Goal: Transaction & Acquisition: Purchase product/service

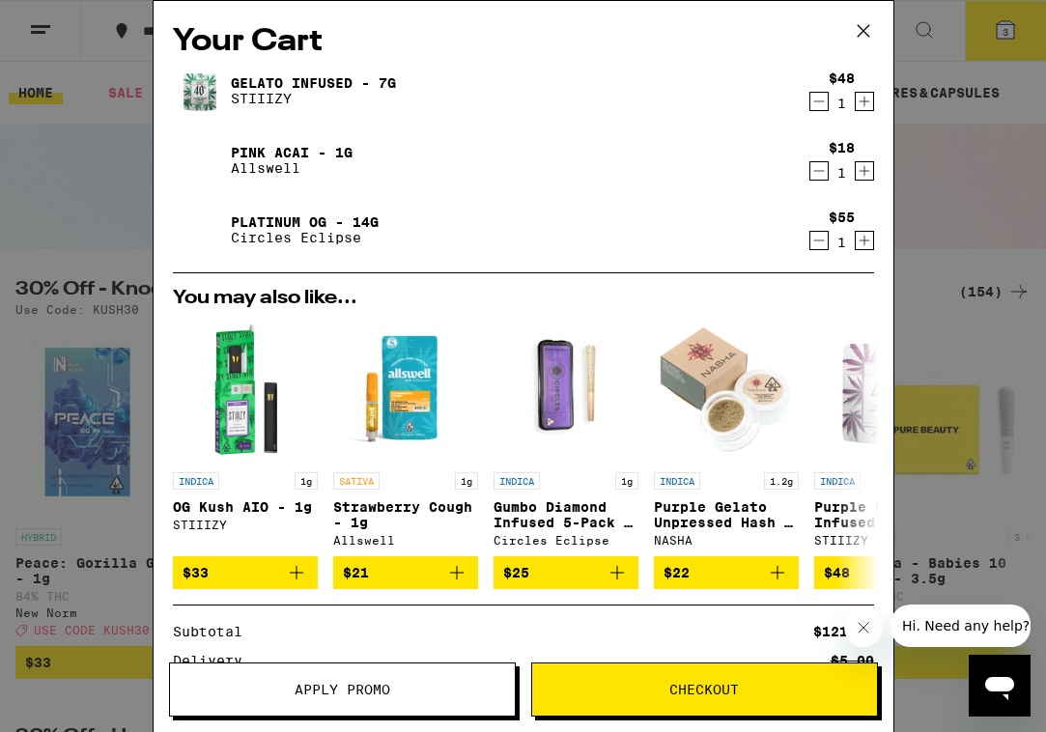
click at [827, 240] on icon "Decrement" at bounding box center [818, 240] width 17 height 23
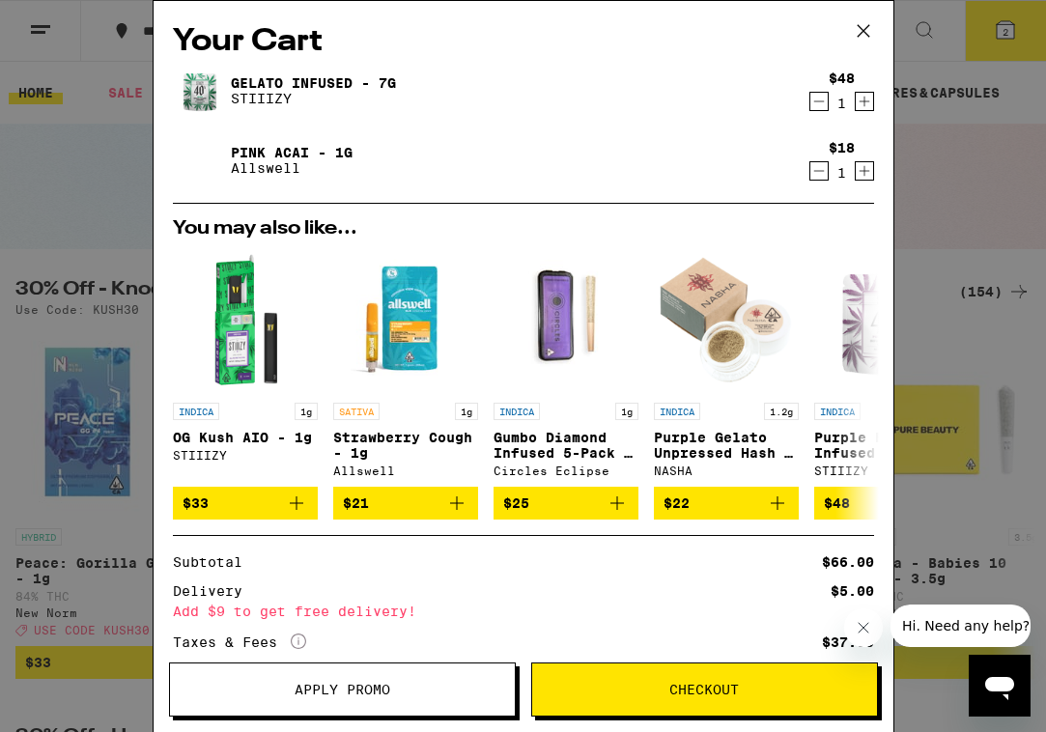
click at [862, 26] on icon at bounding box center [863, 30] width 29 height 29
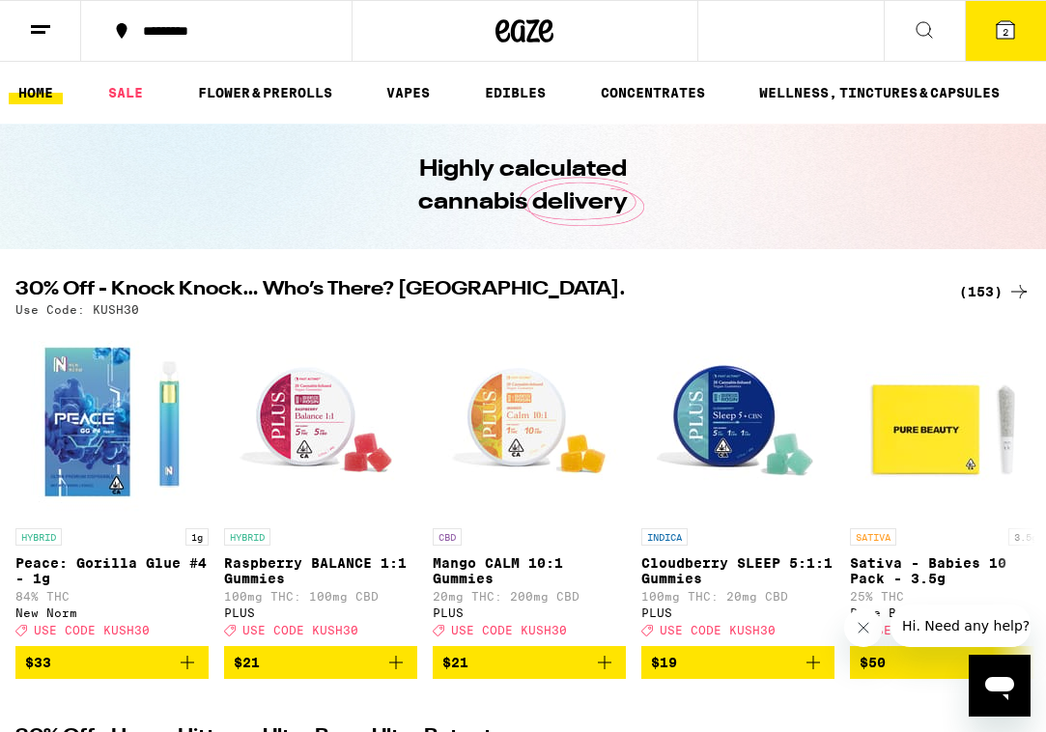
click at [985, 296] on div "(153)" at bounding box center [994, 291] width 71 height 23
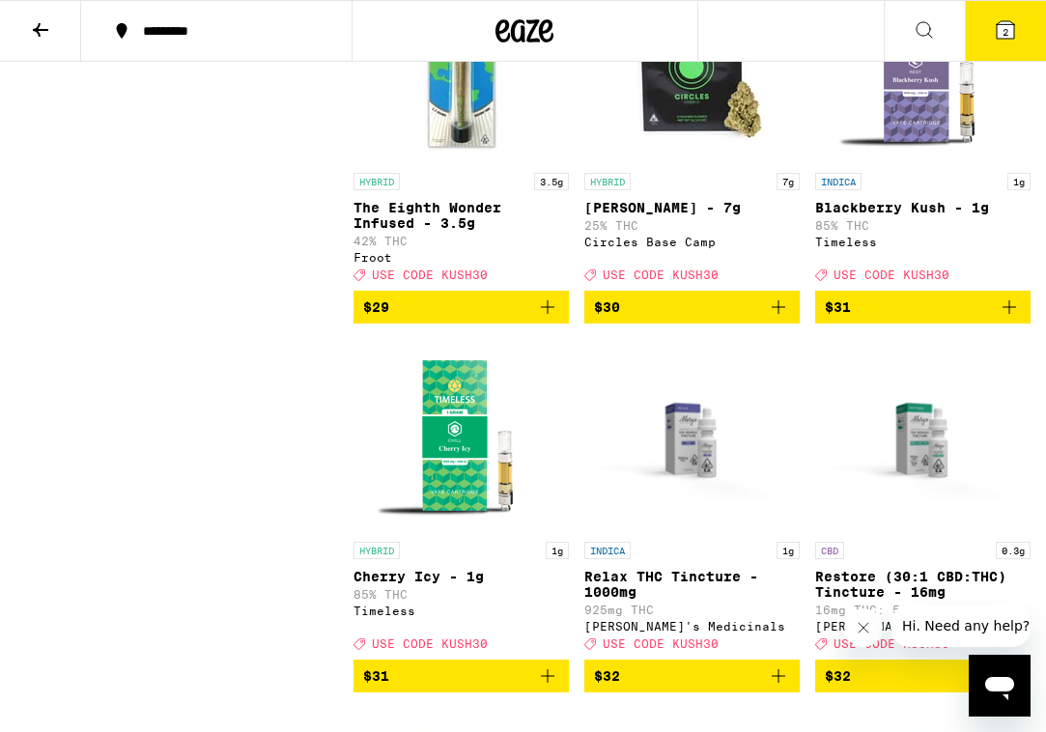
scroll to position [13892, 0]
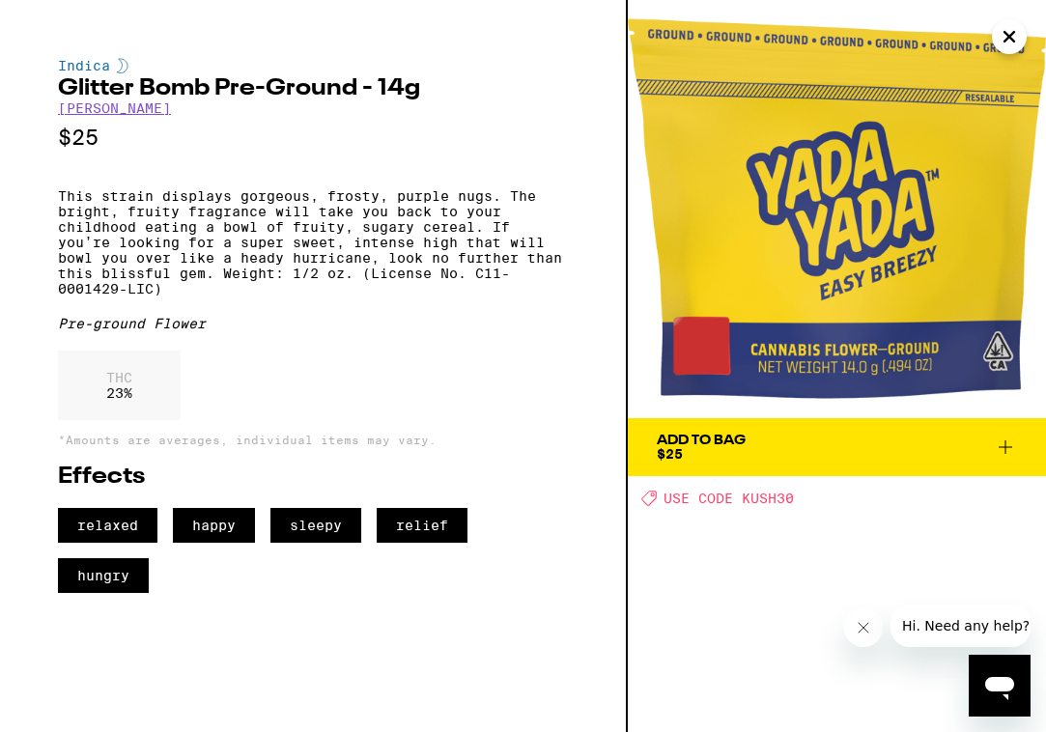
click at [748, 458] on span "Add To Bag $25" at bounding box center [837, 447] width 360 height 27
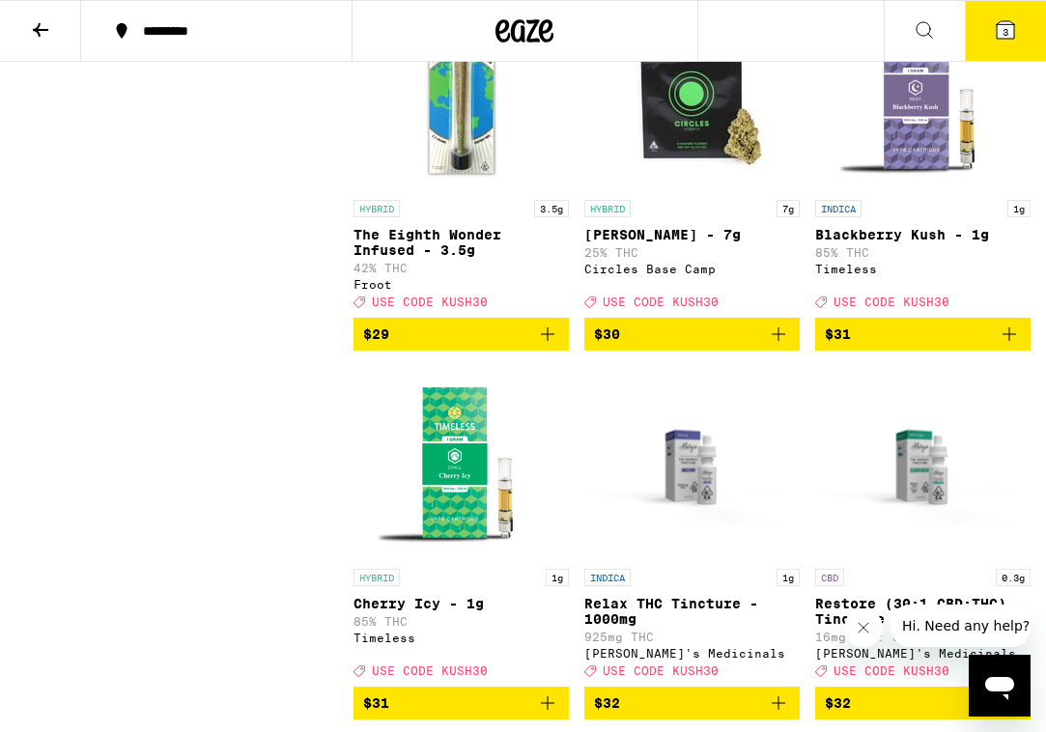
click at [1003, 48] on button "3" at bounding box center [1005, 31] width 81 height 60
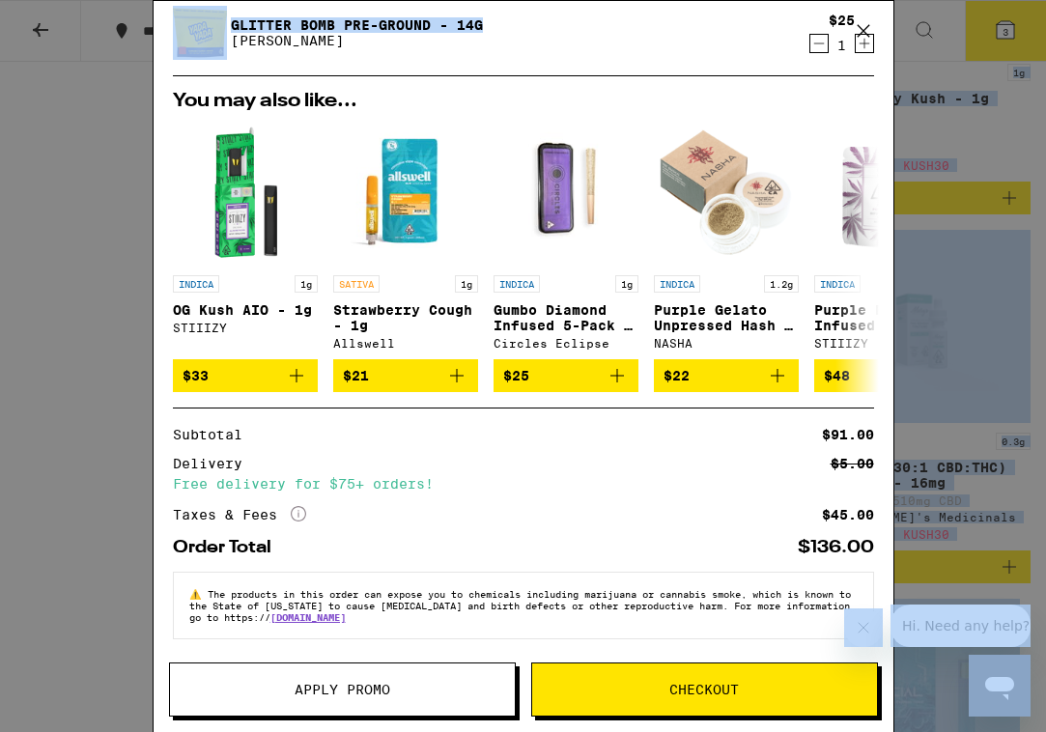
scroll to position [14188, 0]
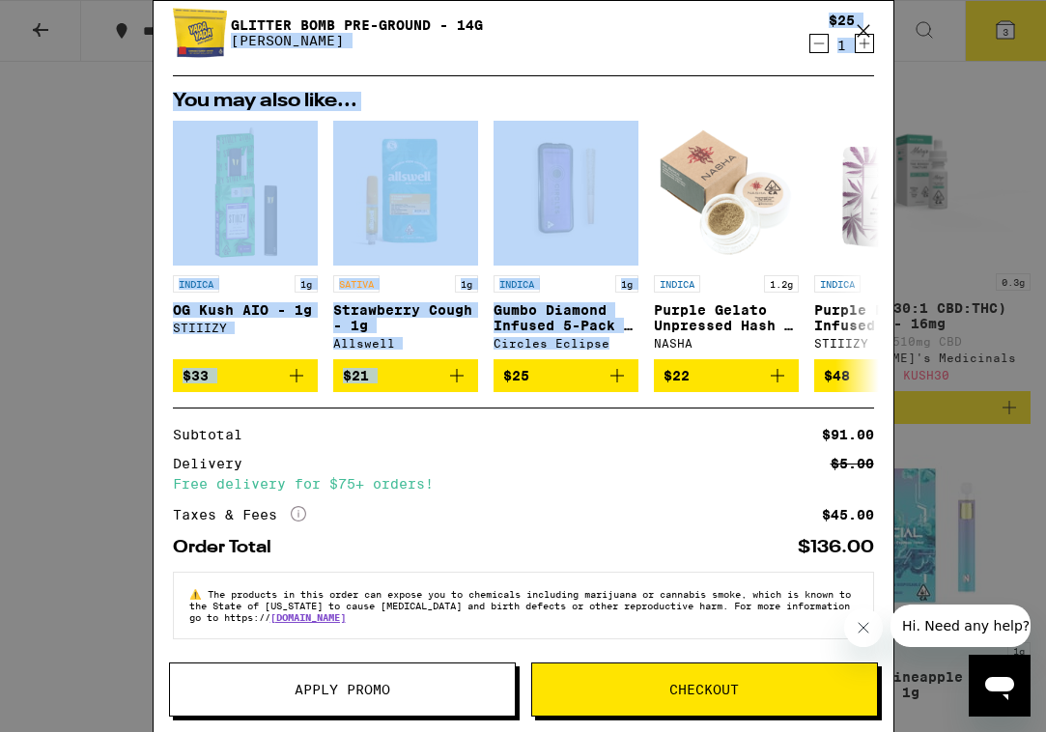
drag, startPoint x: 594, startPoint y: 214, endPoint x: 598, endPoint y: 556, distance: 341.8
click at [598, 556] on div "Your Cart Gelato Infused - 7g STIIIZY $48 1 Pink Acai - 1g Allswell $18 1 Glitt…" at bounding box center [524, 337] width 740 height 673
click at [438, 682] on button "Apply Promo" at bounding box center [342, 689] width 347 height 54
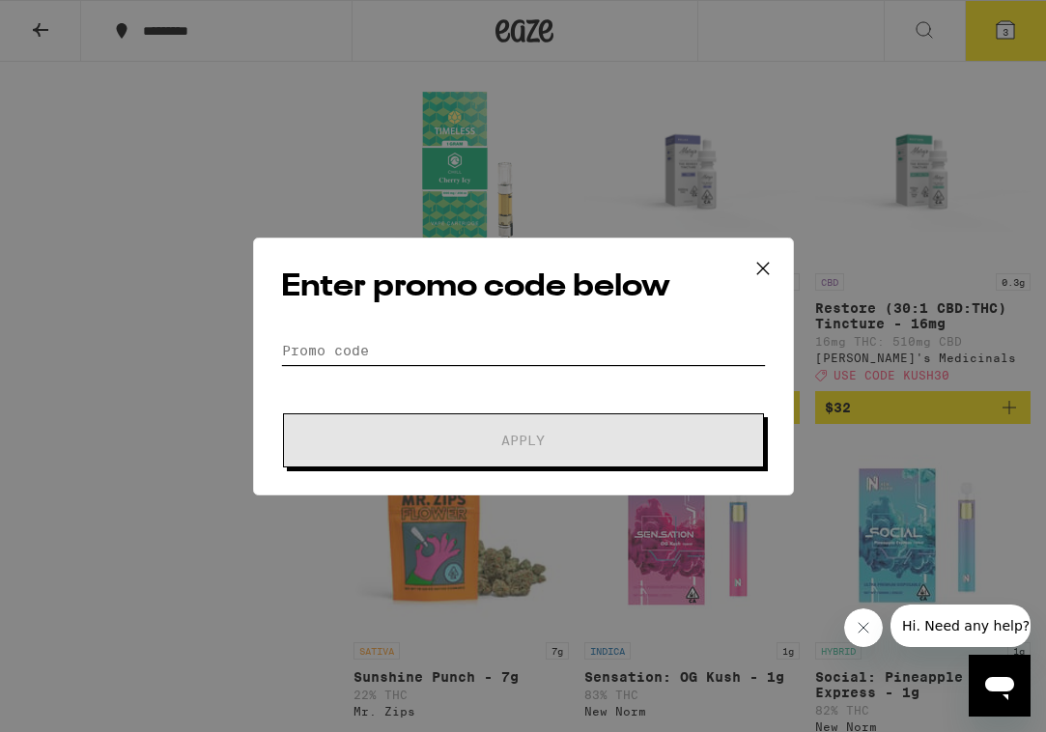
click at [396, 343] on input "Promo Code" at bounding box center [523, 350] width 485 height 29
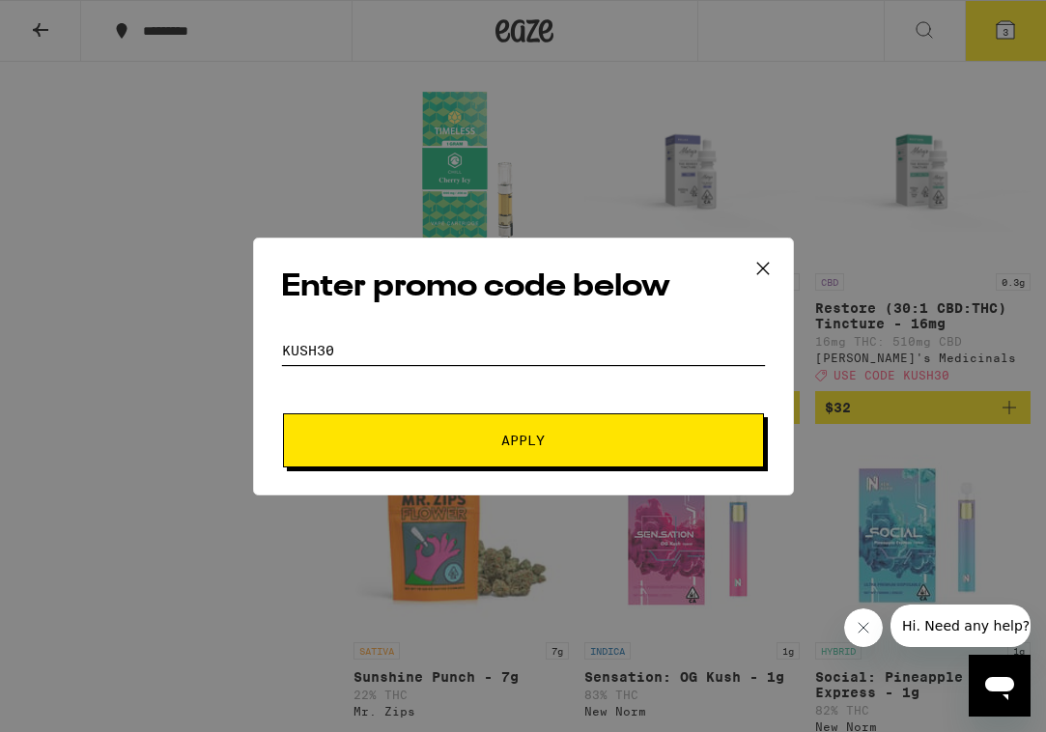
type input "kush30"
click at [402, 427] on button "Apply" at bounding box center [523, 440] width 481 height 54
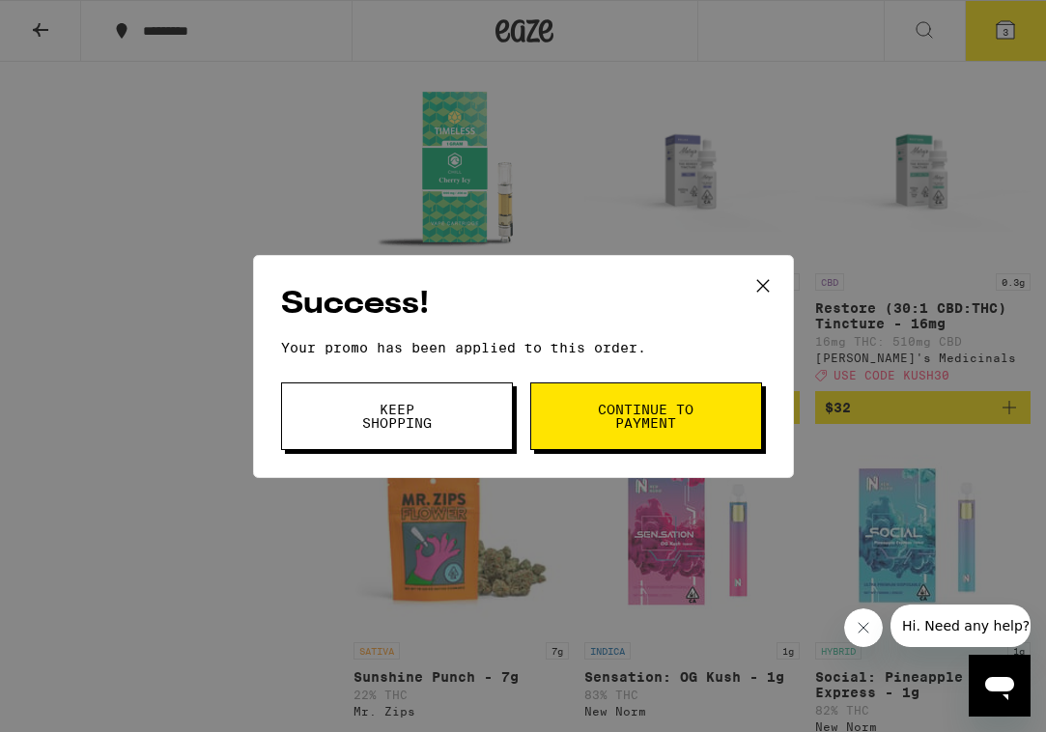
click at [698, 411] on button "Continue to payment" at bounding box center [646, 416] width 232 height 68
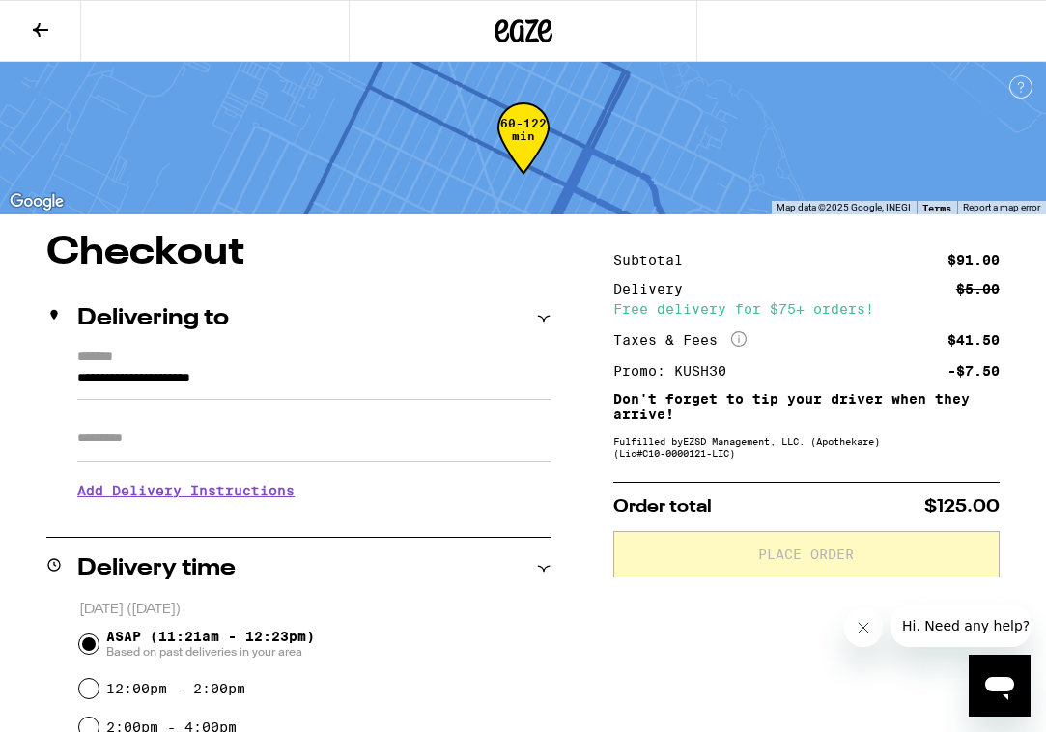
click at [337, 385] on input "**********" at bounding box center [313, 383] width 473 height 33
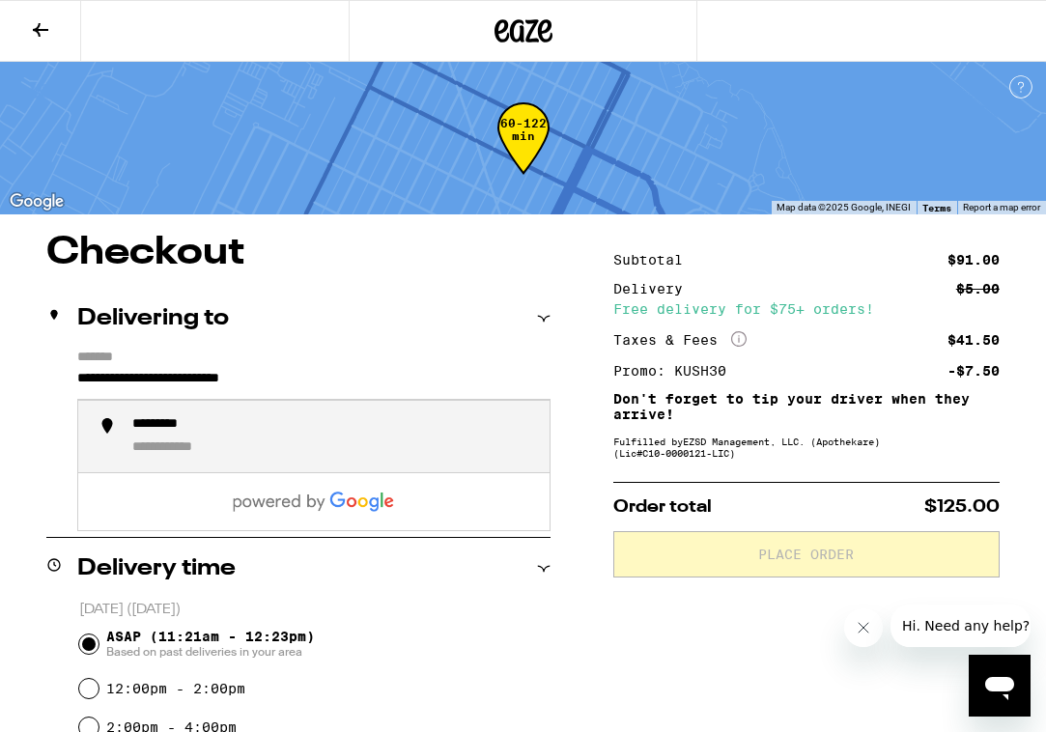
type input "**********"
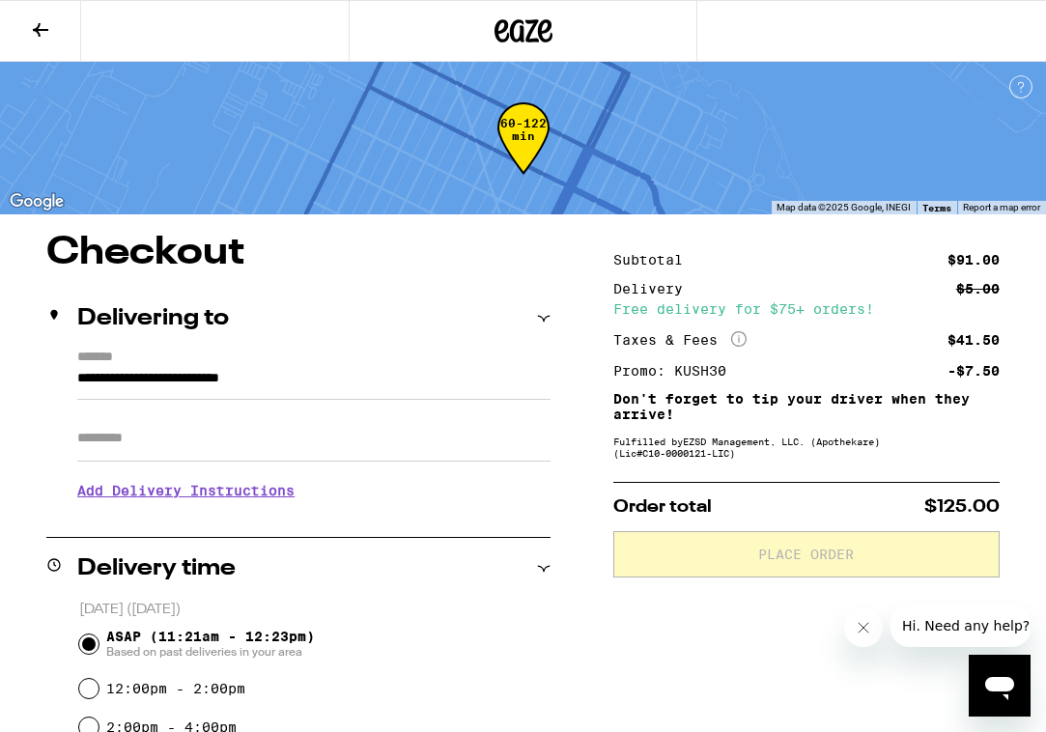
click at [435, 251] on h1 "Checkout" at bounding box center [298, 253] width 504 height 39
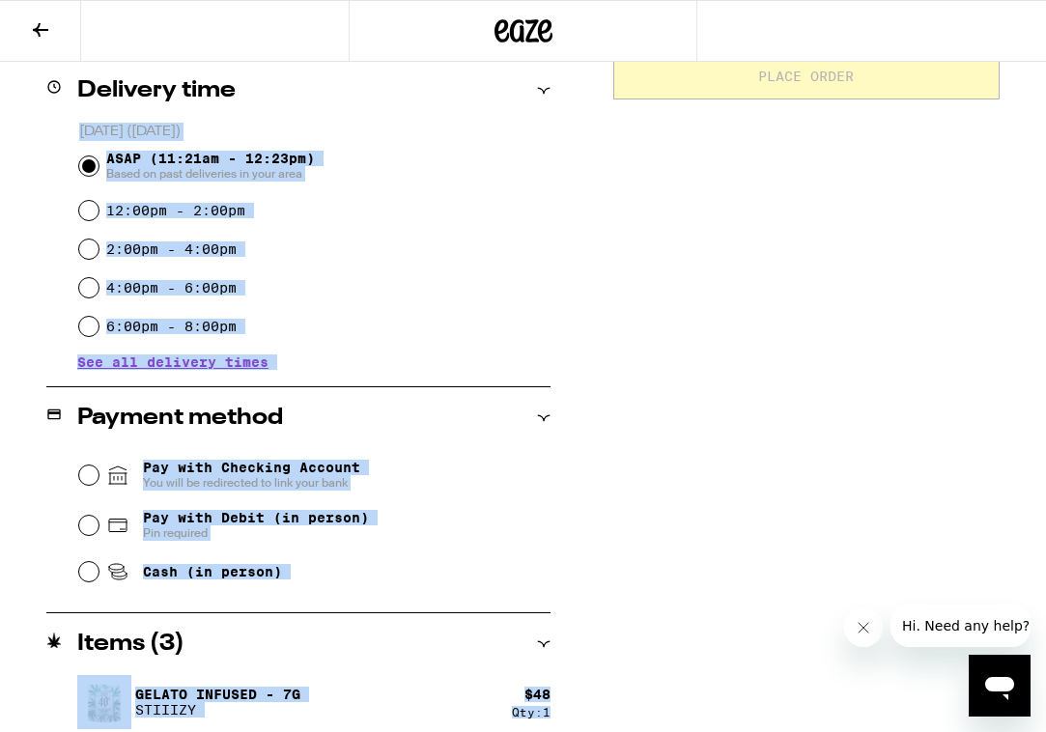
scroll to position [631, 0]
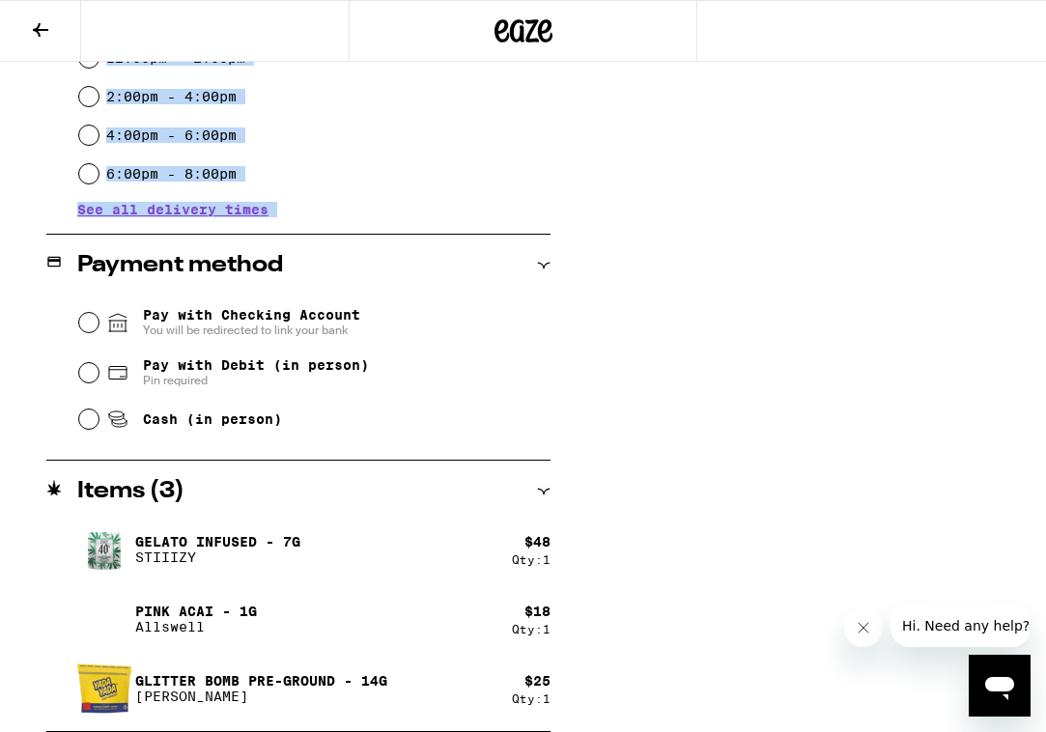
drag, startPoint x: 435, startPoint y: 251, endPoint x: 443, endPoint y: 284, distance: 33.7
click at [443, 284] on div "**********" at bounding box center [298, 167] width 504 height 1129
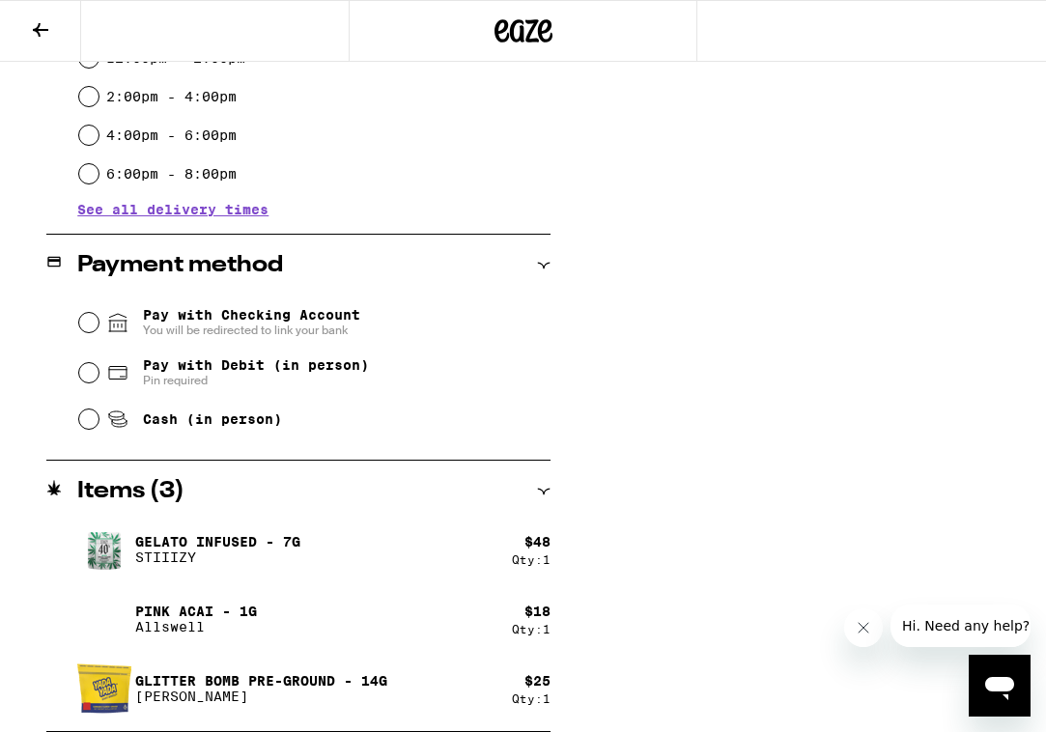
click at [220, 427] on span "Cash (in person)" at bounding box center [212, 418] width 139 height 15
click at [98, 429] on input "Cash (in person)" at bounding box center [88, 418] width 19 height 19
radio input "true"
drag, startPoint x: 684, startPoint y: 427, endPoint x: 680, endPoint y: 359, distance: 67.7
click at [680, 359] on div "Subtotal $91.00 Delivery $5.00 Free delivery for $75+ orders! Taxes & Fees More…" at bounding box center [806, 167] width 386 height 1129
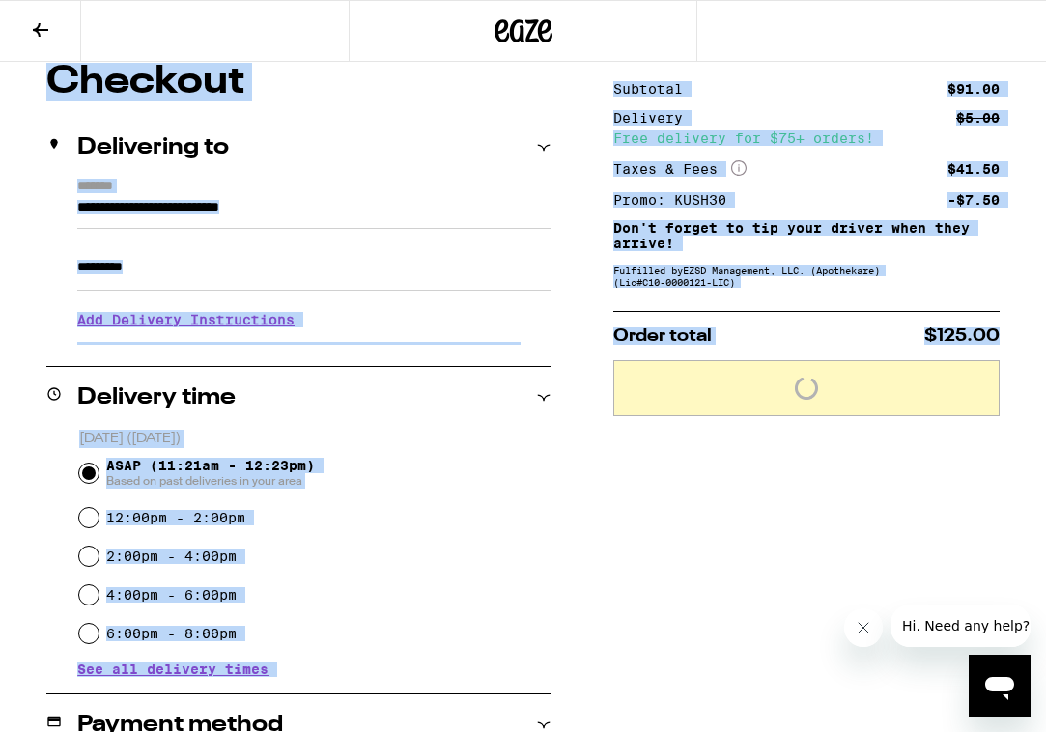
scroll to position [0, 0]
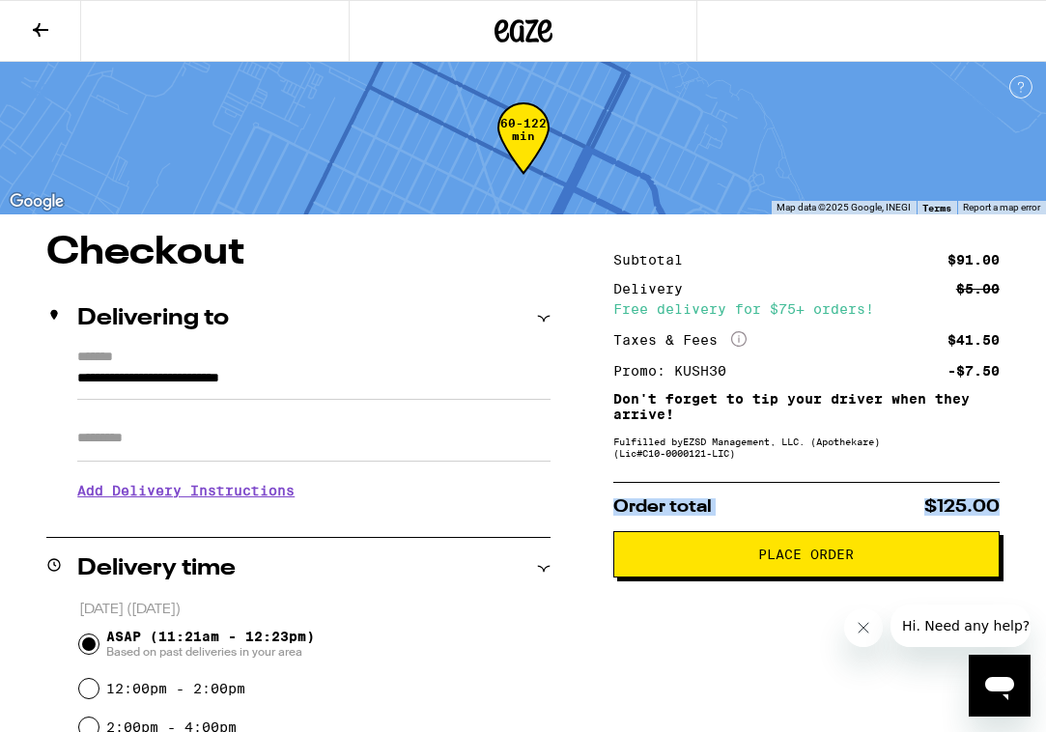
drag, startPoint x: 684, startPoint y: 345, endPoint x: 723, endPoint y: 478, distance: 139.0
click at [752, 559] on span "Place Order" at bounding box center [806, 554] width 353 height 14
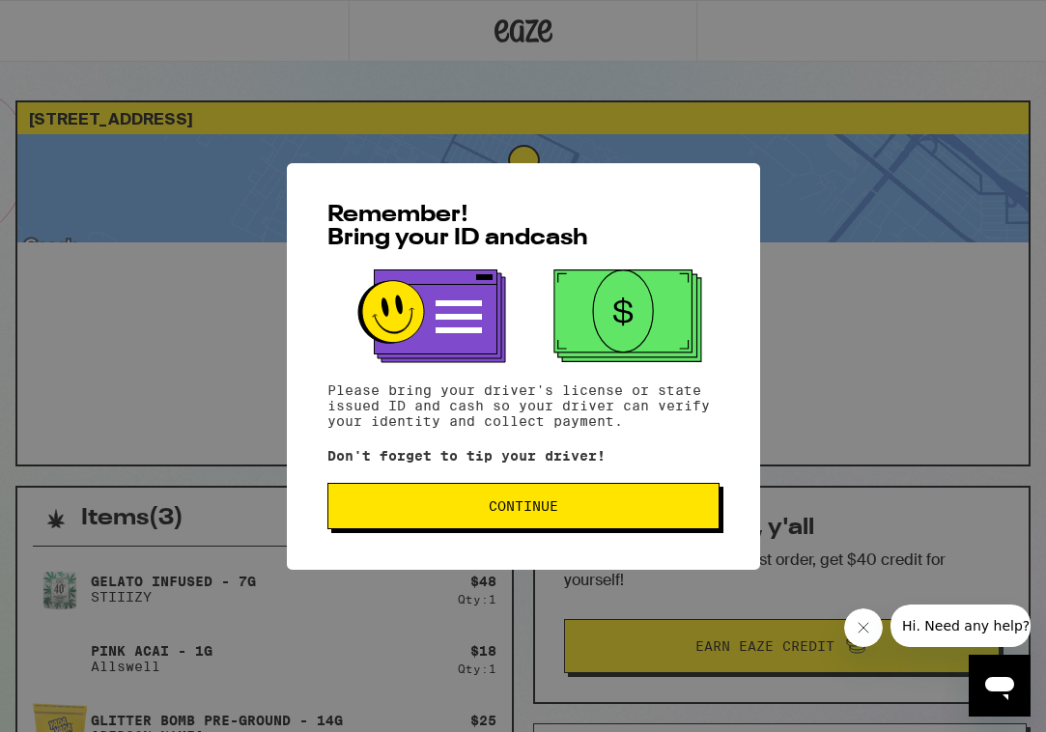
click at [570, 508] on span "Continue" at bounding box center [523, 506] width 359 height 14
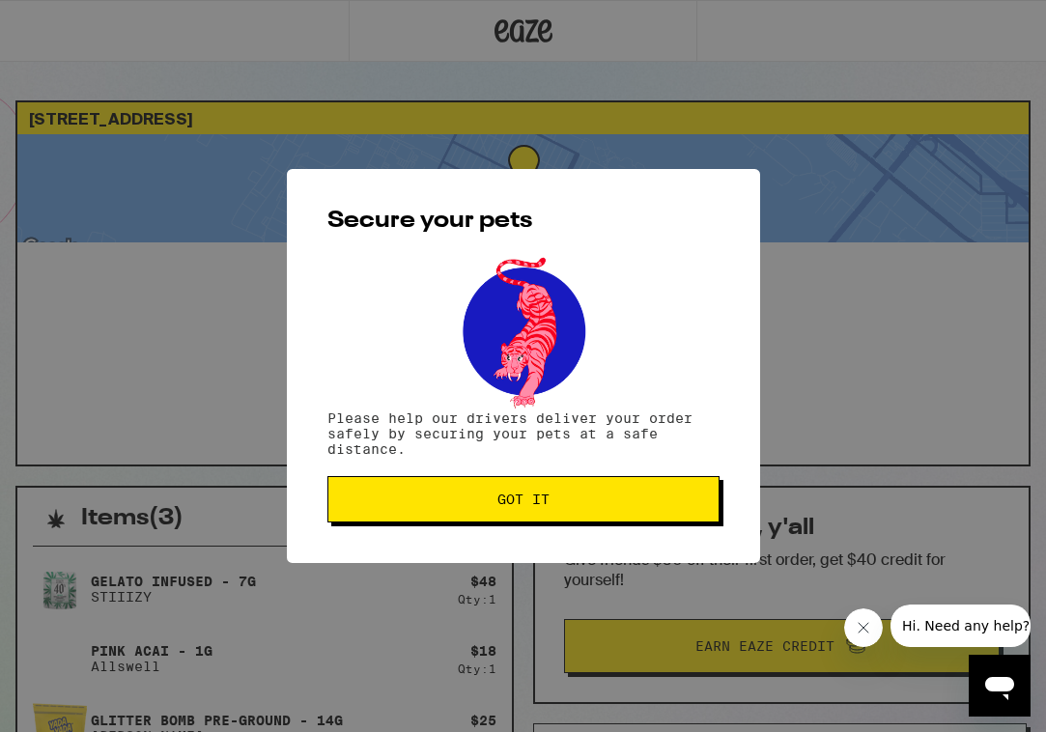
click at [599, 506] on span "Got it" at bounding box center [523, 499] width 359 height 14
